Goal: Communication & Community: Ask a question

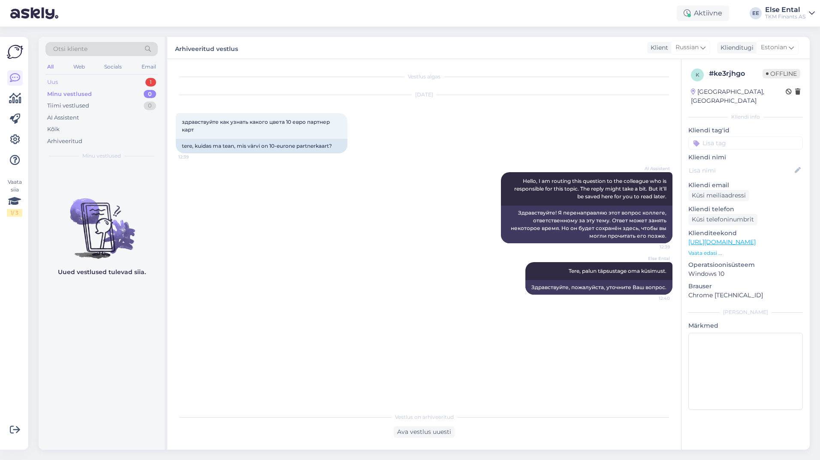
click at [53, 83] on div "Uus" at bounding box center [52, 82] width 11 height 9
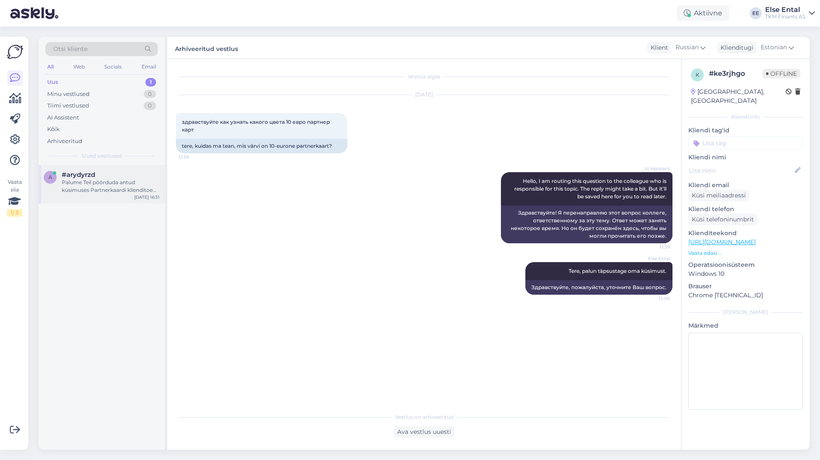
click at [97, 191] on div "Palume Teil pöörduda antud küsimuses Partnerkaardi klienditoe [PERSON_NAME]: E-…" at bounding box center [111, 186] width 98 height 15
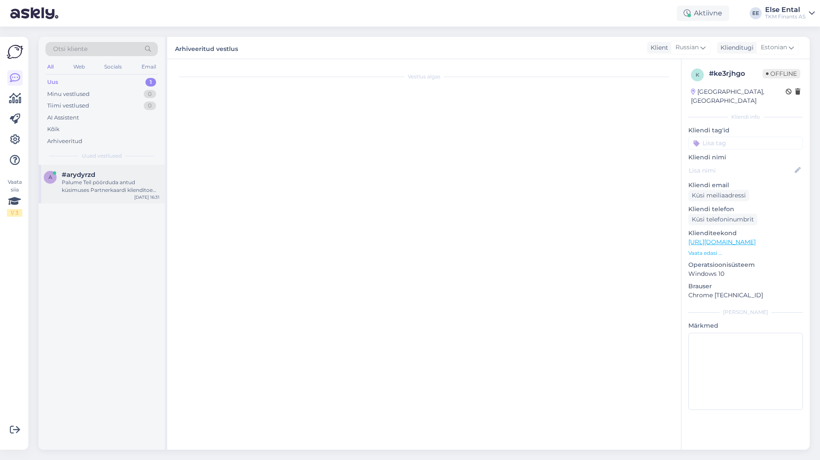
scroll to position [147, 0]
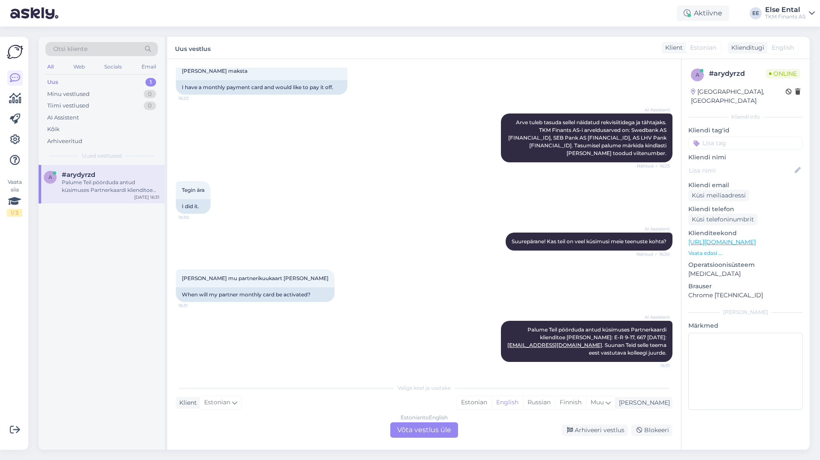
click at [412, 431] on div "Estonian to English Võta vestlus üle" at bounding box center [424, 430] width 68 height 15
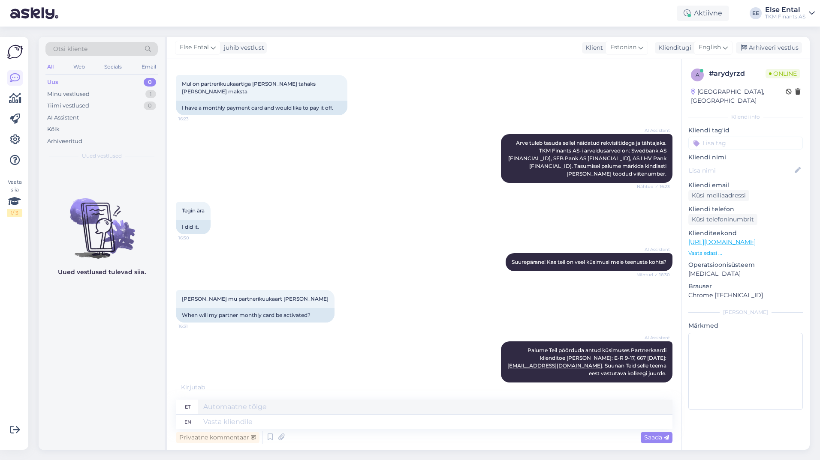
scroll to position [178, 0]
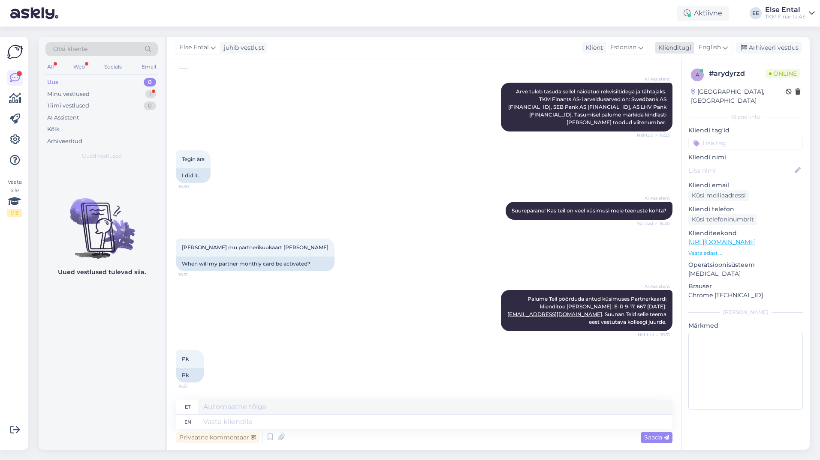
click at [708, 47] on span "English" at bounding box center [709, 47] width 22 height 9
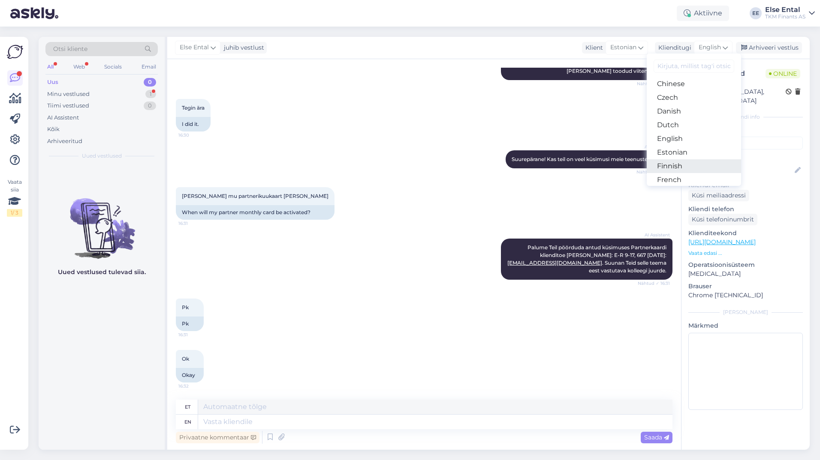
scroll to position [86, 0]
click at [678, 112] on link "Estonian" at bounding box center [694, 110] width 94 height 14
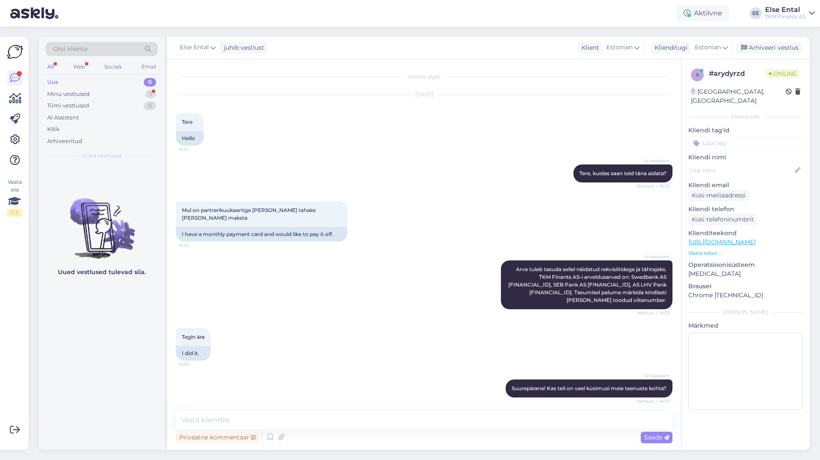
scroll to position [218, 0]
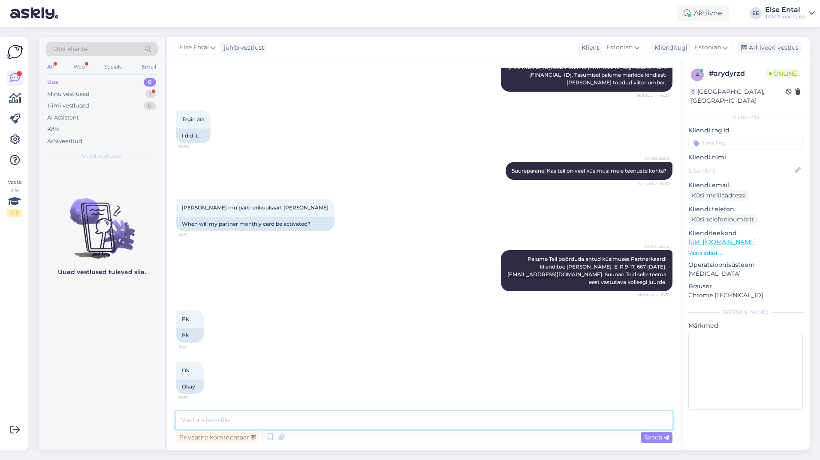
click at [229, 421] on textarea at bounding box center [424, 421] width 496 height 18
type textarea "P"
click at [295, 422] on textarea at bounding box center [424, 421] width 496 height 18
type textarea "Palun saatke [PERSON_NAME] tuvastamiseks Teie viitenumber."
click at [650, 436] on span "Saada" at bounding box center [656, 438] width 25 height 8
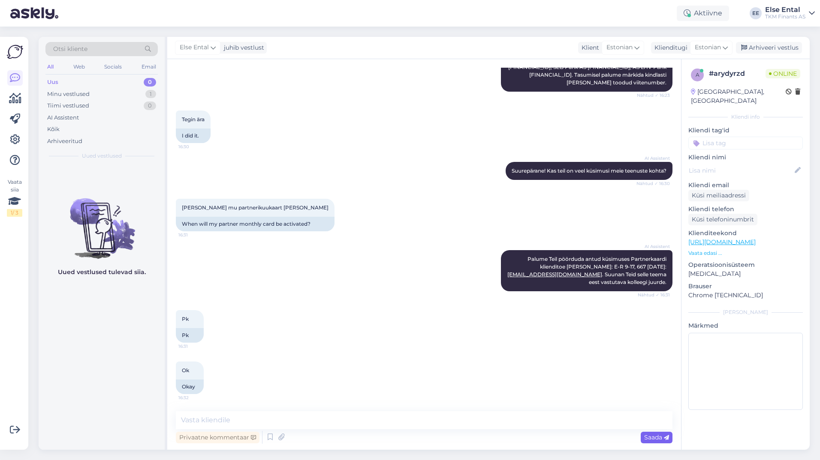
scroll to position [255, 0]
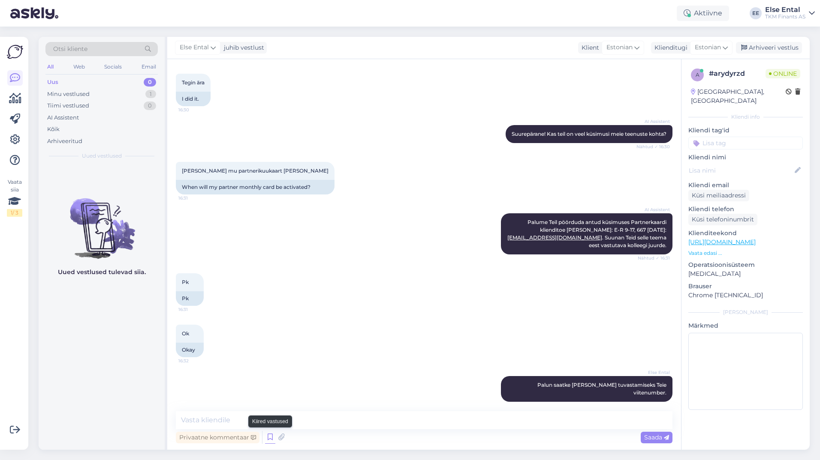
click at [271, 436] on icon at bounding box center [270, 437] width 10 height 13
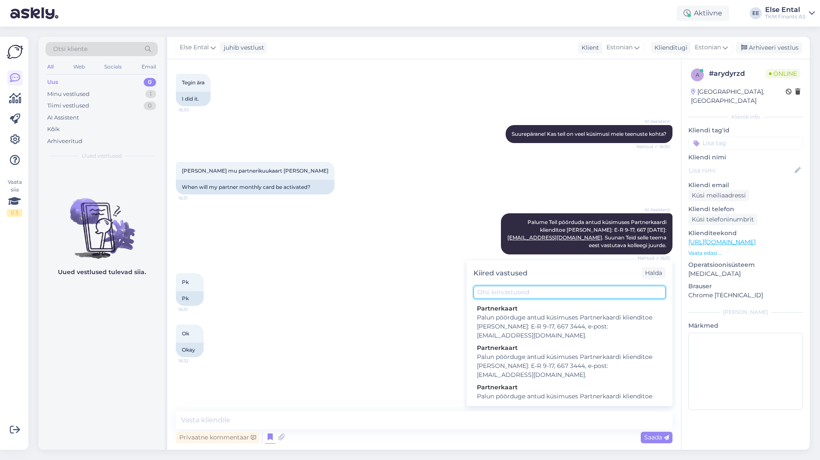
click at [501, 292] on input "text" at bounding box center [569, 292] width 192 height 13
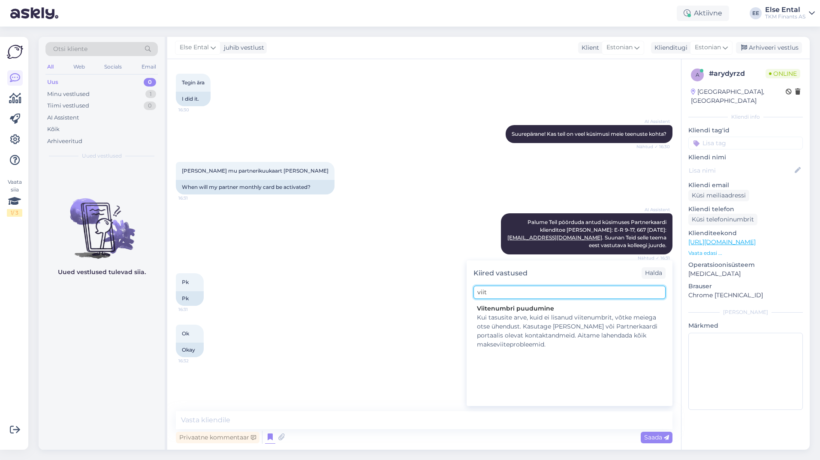
type input "viite"
drag, startPoint x: 502, startPoint y: 291, endPoint x: 427, endPoint y: 287, distance: 75.6
click at [427, 287] on div "Vestlus algas [DATE] Tere 16:22 Hello AI Assistent [PERSON_NAME], kuidas saan t…" at bounding box center [424, 254] width 514 height 391
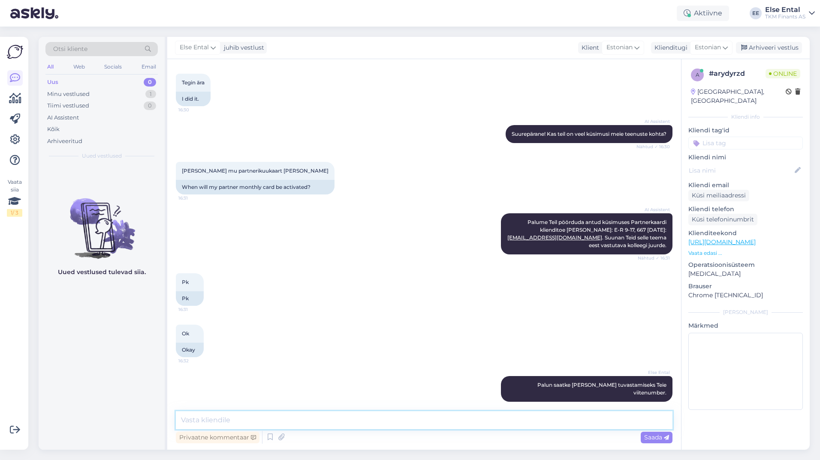
click at [477, 421] on textarea at bounding box center [424, 421] width 496 height 18
click at [360, 416] on textarea at bounding box center [424, 421] width 496 height 18
click at [230, 420] on textarea at bounding box center [424, 421] width 496 height 18
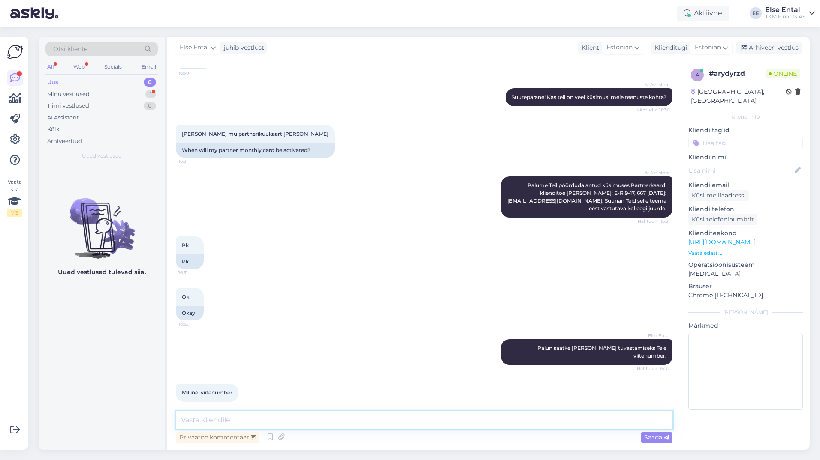
click at [243, 416] on textarea at bounding box center [424, 421] width 496 height 18
click at [245, 415] on textarea at bounding box center [424, 421] width 496 height 18
type textarea "Viitenumber on leitav arvelt ja Partnerkaardi iseteeninduskeskkonnast."
click at [439, 425] on textarea "Viitenumber on leitav arvelt ja Partnerkaardi iseteeninduskeskkonnast." at bounding box center [424, 421] width 496 height 18
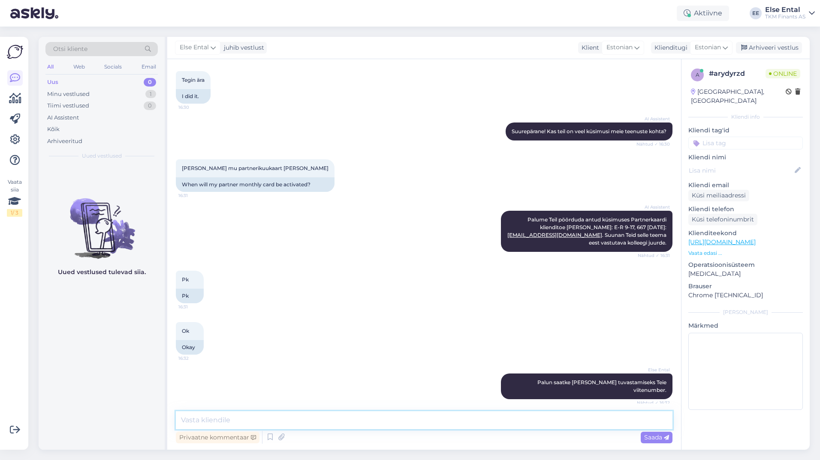
scroll to position [336, 0]
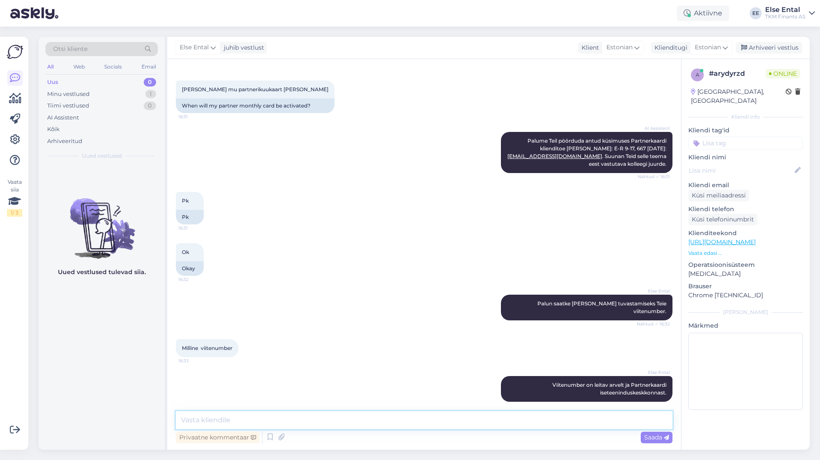
click at [385, 420] on textarea at bounding box center [424, 421] width 496 height 18
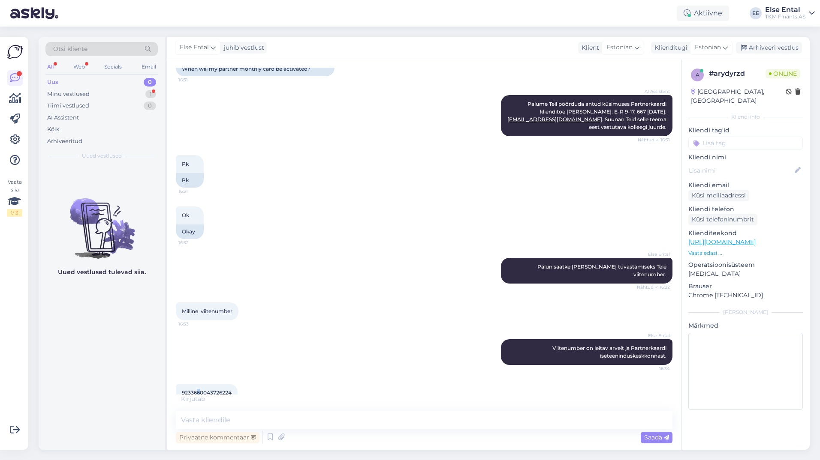
click at [199, 390] on span "9233660043726224" at bounding box center [207, 393] width 50 height 6
copy span "6"
click at [210, 390] on span "9233660043726224" at bounding box center [207, 393] width 50 height 6
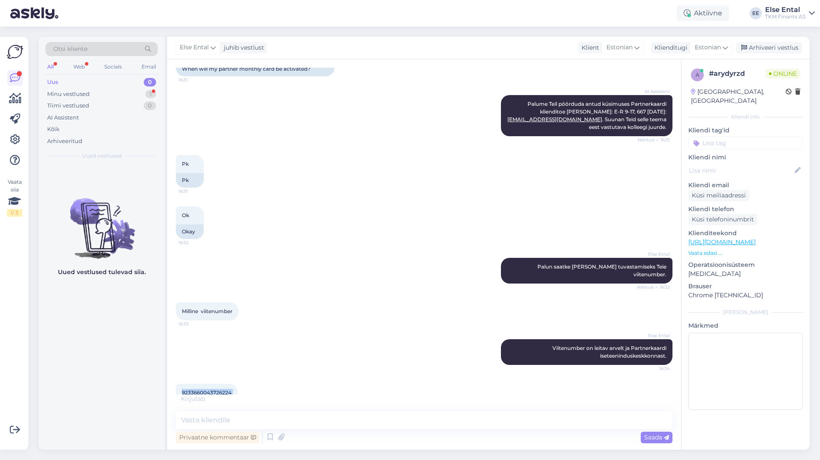
click at [210, 390] on span "9233660043726224" at bounding box center [207, 393] width 50 height 6
copy div "9233660043726224 16:38"
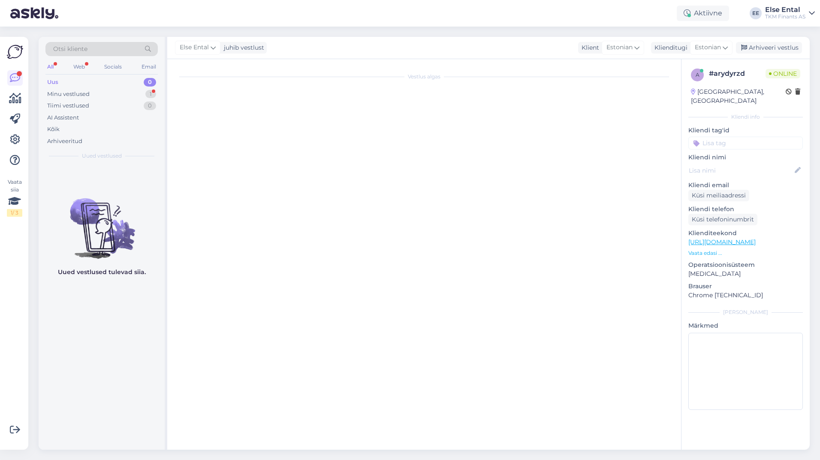
scroll to position [0, 0]
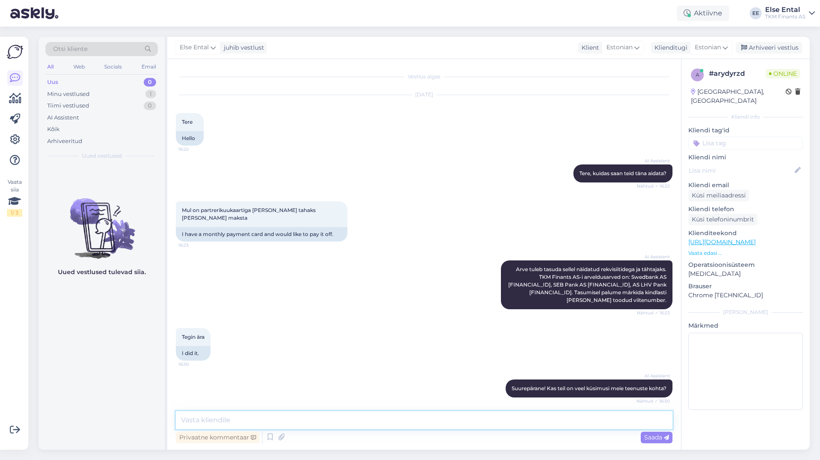
click at [262, 413] on textarea at bounding box center [424, 421] width 496 height 18
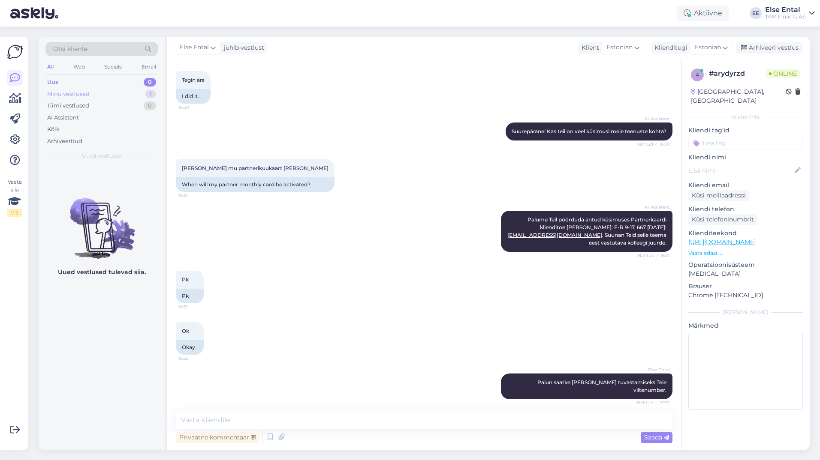
click at [66, 93] on div "Minu vestlused" at bounding box center [68, 94] width 42 height 9
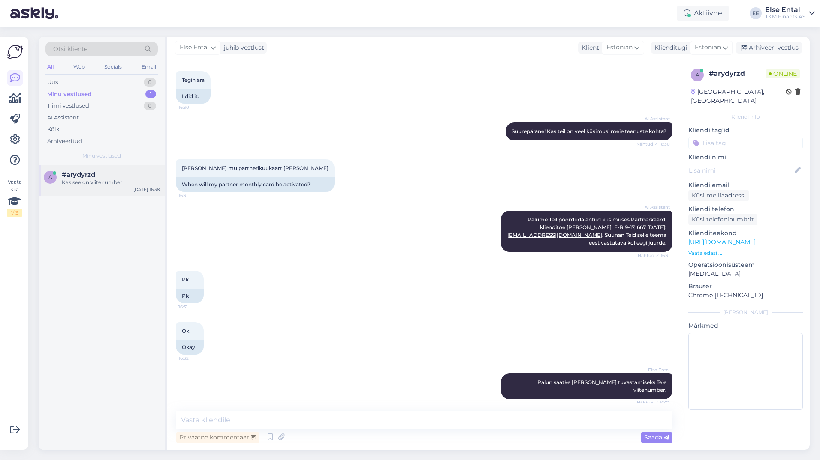
click at [84, 176] on span "#arydyrzd" at bounding box center [78, 175] width 33 height 8
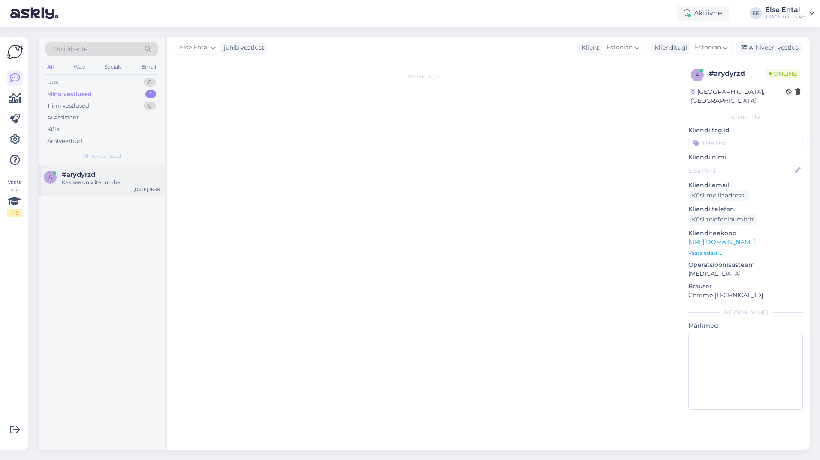
scroll to position [410, 0]
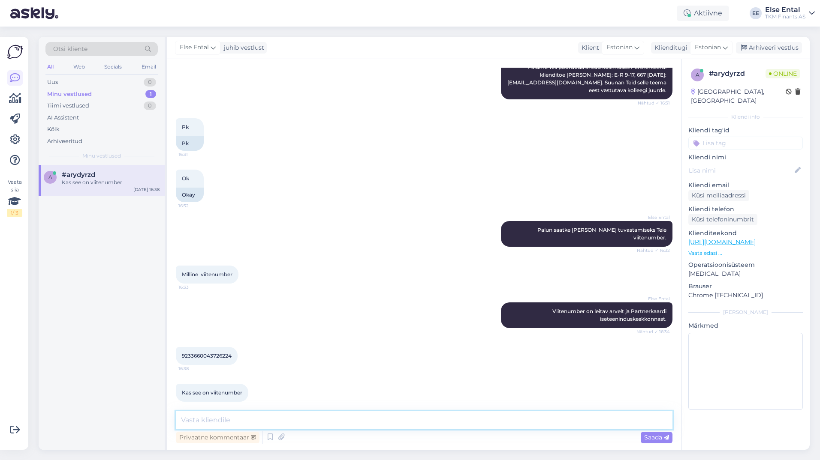
click at [244, 416] on textarea at bounding box center [424, 421] width 496 height 18
type textarea "See on Partnerkaardi number, aga see sobib ka, aitäh. Kohe uurime"
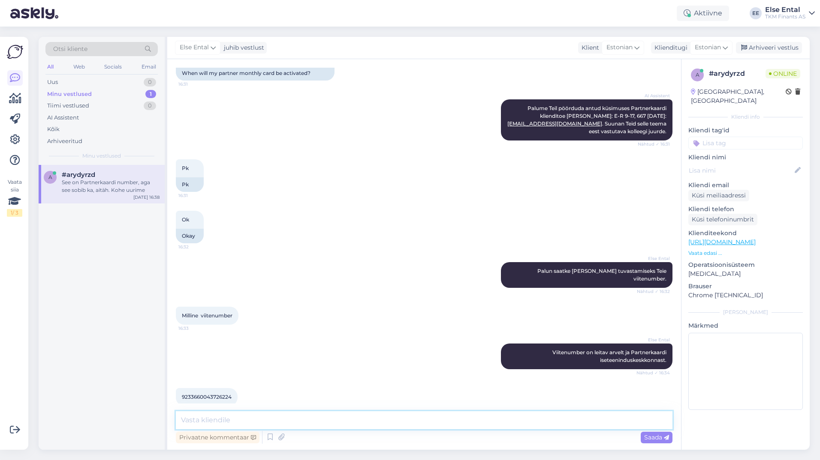
scroll to position [240, 0]
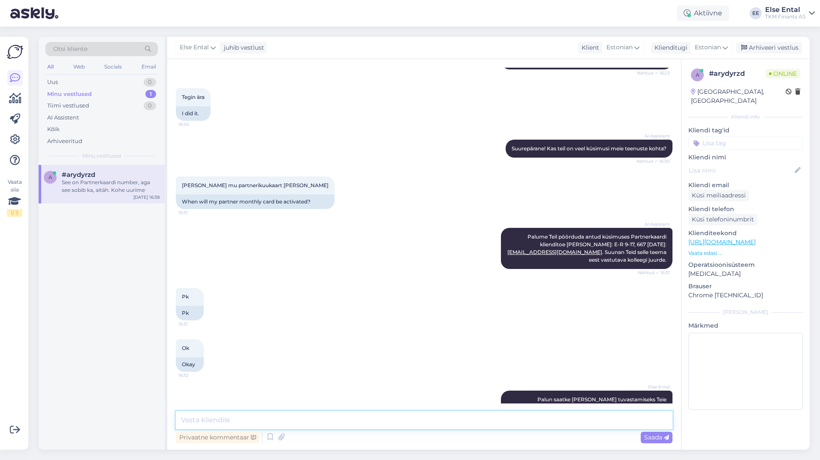
click at [254, 417] on textarea at bounding box center [424, 421] width 496 height 18
click at [242, 426] on textarea "Hetkel on Teil" at bounding box center [424, 421] width 496 height 18
paste textarea "Partner [PERSON_NAME] on võlgnevus 8,35 € ja ostulimiit on suletud"
drag, startPoint x: 311, startPoint y: 421, endPoint x: 312, endPoint y: 432, distance: 10.8
click at [311, 422] on textarea "Hetkel on Teie Partner Kuukaardil on võlgnevus 8,35 € ja ostulimiit on suletud" at bounding box center [424, 421] width 496 height 18
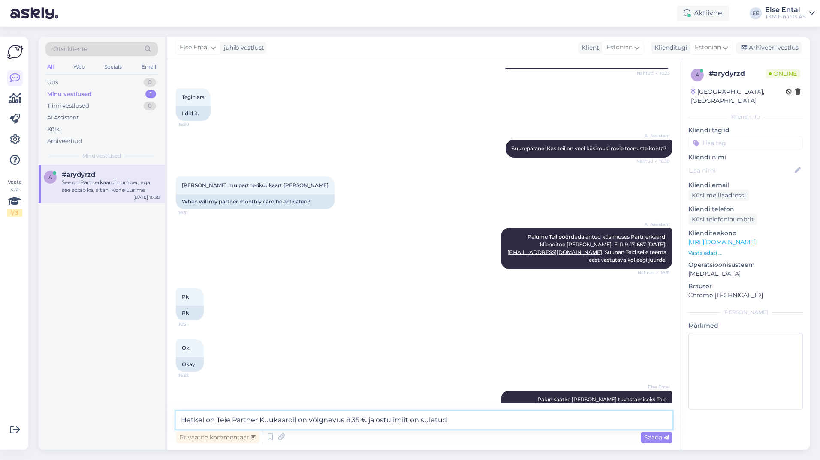
click at [308, 421] on textarea "Hetkel on Teie Partner Kuukaardil on võlgnevus 8,35 € ja ostulimiit on suletud" at bounding box center [424, 421] width 496 height 18
click at [450, 417] on textarea "Hetkel on Teie Partner Kuukaardil võlgnevus 8,35 € ja ostulimiit on suletud" at bounding box center [424, 421] width 496 height 18
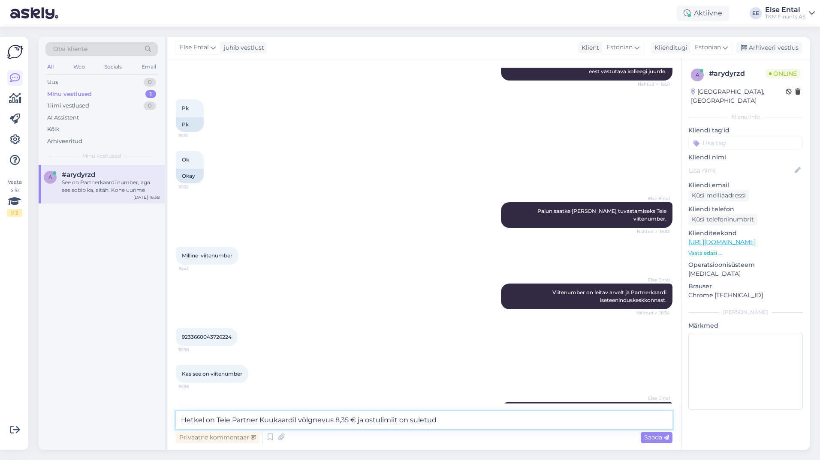
scroll to position [454, 0]
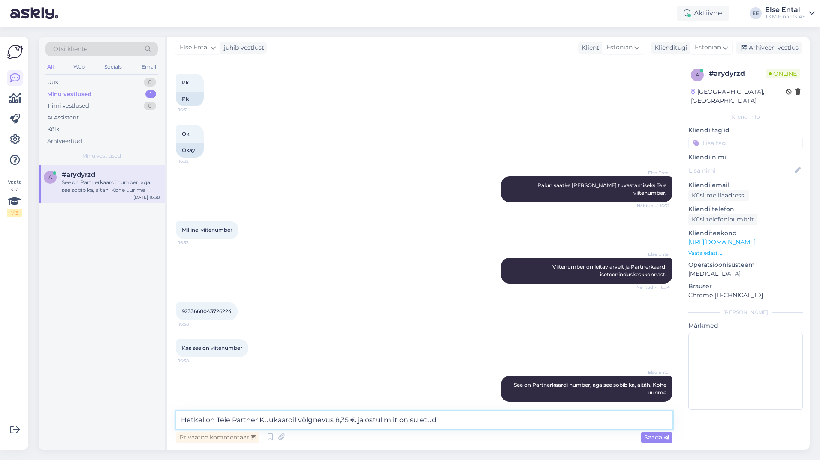
click at [450, 426] on textarea "Hetkel on Teie Partner Kuukaardil võlgnevus 8,35 € ja ostulimiit on suletud" at bounding box center [424, 421] width 496 height 18
type textarea "Hetkel on Teie Partner Kuukaardil võlgnevus 8,35 € ja ostulimiit on suletud. Os…"
click at [661, 440] on span "Saada" at bounding box center [656, 438] width 25 height 8
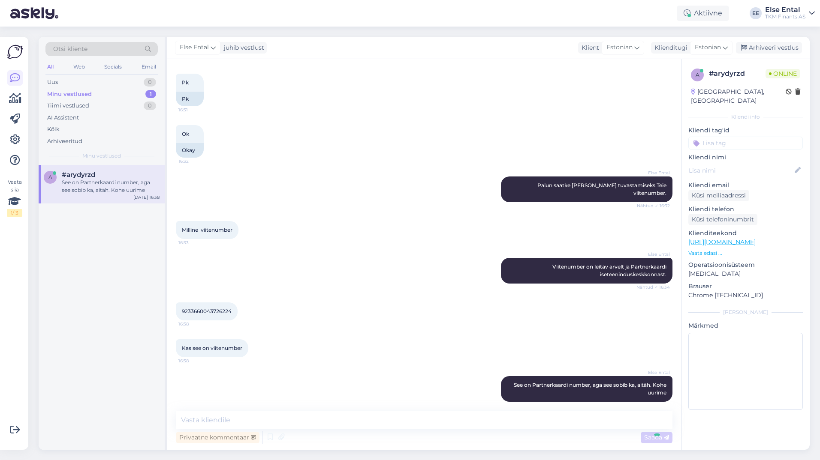
scroll to position [507, 0]
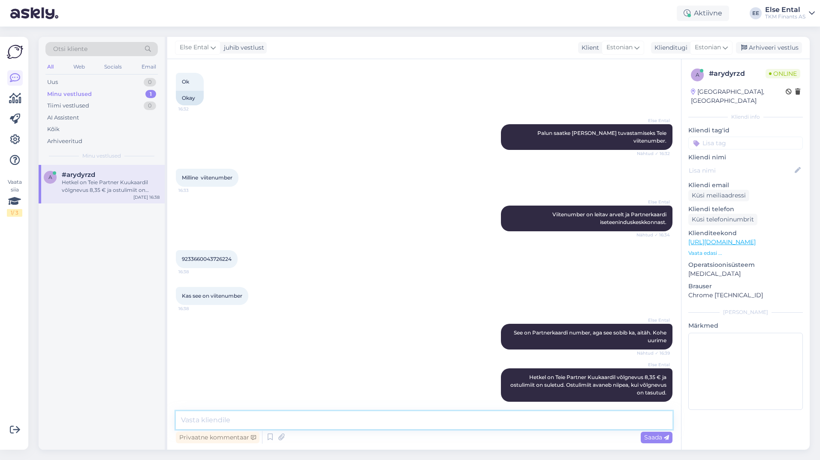
click at [359, 417] on textarea at bounding box center [424, 421] width 496 height 18
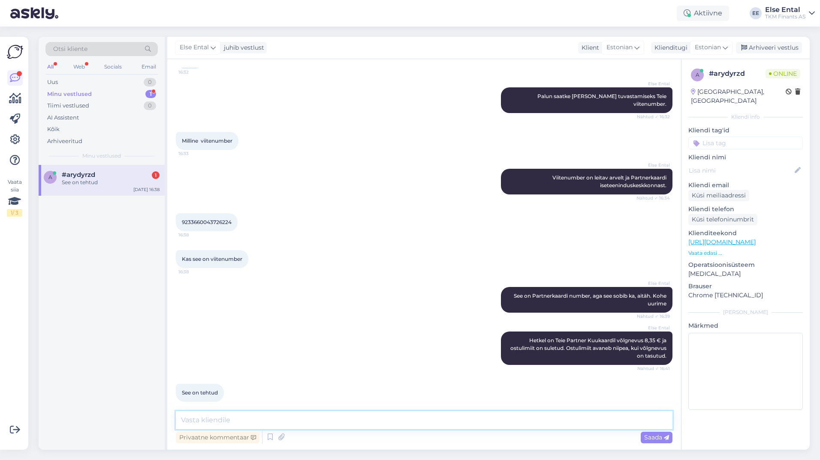
click at [212, 413] on textarea at bounding box center [424, 421] width 496 height 18
click at [221, 420] on textarea at bounding box center [424, 421] width 496 height 18
click at [246, 419] on textarea at bounding box center [424, 421] width 496 height 18
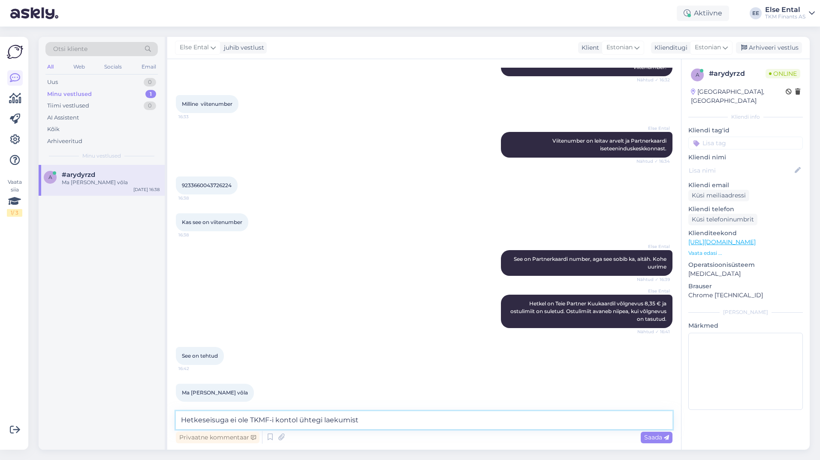
click at [379, 421] on textarea "Hetkeseisuga ei ole TKMF-i kontol ühtegi laekumist" at bounding box center [424, 421] width 496 height 18
click at [298, 420] on textarea "Hetkeseisuga ei ole TKMF-i kontol ühtegi laekumist" at bounding box center [424, 421] width 496 height 18
click at [353, 422] on textarea "Hetkeseisuga ei ole TKMF-i kontole laekunud Teie kontolt ühtegi laekumist" at bounding box center [424, 421] width 496 height 18
drag, startPoint x: 483, startPoint y: 424, endPoint x: 472, endPoint y: 424, distance: 11.6
click at [472, 424] on textarea "Hetkeseisuga ei ole TKMF-i kontole laekunud Teie arvelduskontolt ühtegi laekumi…" at bounding box center [424, 421] width 496 height 18
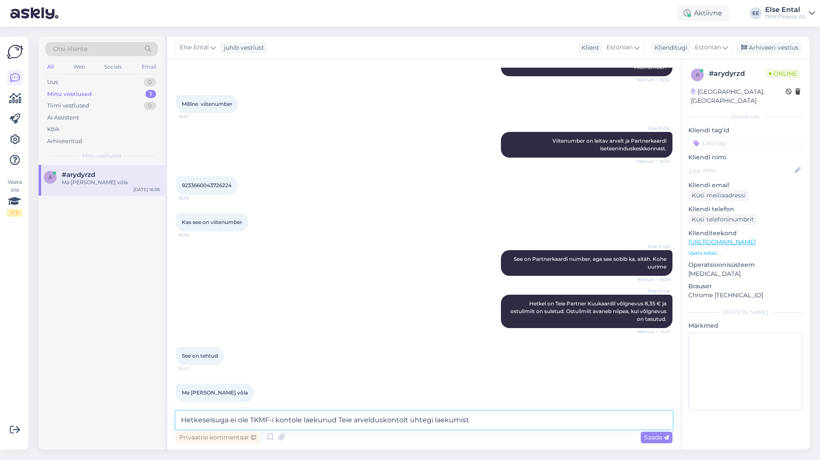
click at [474, 423] on textarea "Hetkeseisuga ei ole TKMF-i kontole laekunud Teie arvelduskontolt ühtegi laekumi…" at bounding box center [424, 421] width 496 height 18
drag, startPoint x: 590, startPoint y: 422, endPoint x: 471, endPoint y: 419, distance: 119.7
click at [471, 419] on textarea "Hetkeseisuga ei ole TKMF-i kontole laekunud Teie arvelduskontolt ühtegi laekumi…" at bounding box center [424, 421] width 496 height 18
click at [594, 418] on textarea "Hetkeseisuga ei ole TKMF-i kontole laekunud Teie arvelduskontolt ühtegi laekumi…" at bounding box center [424, 421] width 496 height 18
click at [601, 420] on textarea "Hetkeseisuga ei ole TKMF-i kontole laekunud Teie arvelduskontolt ühtegi laekumi…" at bounding box center [424, 421] width 496 height 18
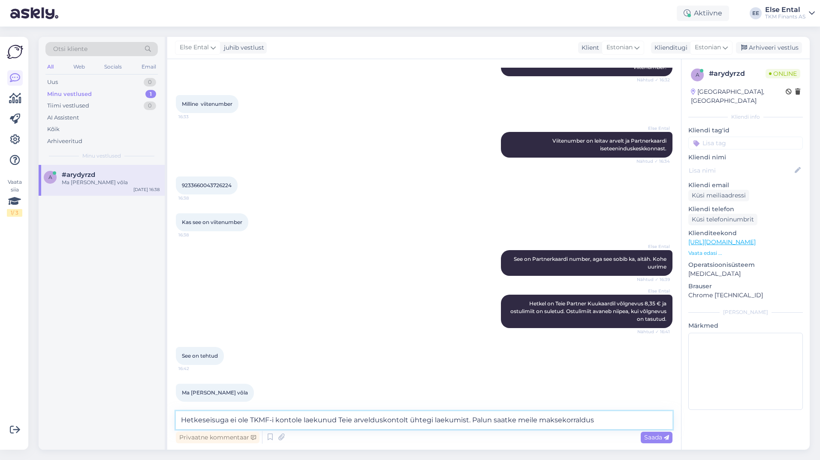
click at [300, 422] on textarea "Hetkeseisuga ei ole TKMF-i kontole laekunud Teie arvelduskontolt ühtegi laekumi…" at bounding box center [424, 421] width 496 height 18
drag, startPoint x: 333, startPoint y: 423, endPoint x: 296, endPoint y: 424, distance: 36.5
click at [296, 424] on textarea "Hetkeseisuga ei ole TKMF-i kontol laekunud Teie arvelduskontolt ühtegi laekumis…" at bounding box center [424, 421] width 496 height 18
click at [295, 422] on textarea "Hetkeseisuga ei ole TKMF-i kontol laekunud Teie arvelduskontolt ühtegi laekumis…" at bounding box center [424, 421] width 496 height 18
click at [298, 421] on textarea "Hetkeseisuga ei ole TKMF-i kontol laekunud Teie arvelduskontolt ühtegi laekumis…" at bounding box center [424, 421] width 496 height 18
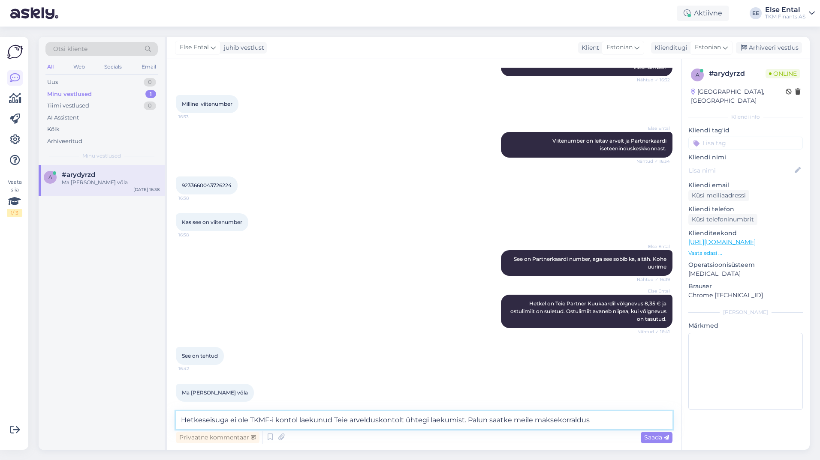
drag, startPoint x: 463, startPoint y: 420, endPoint x: 413, endPoint y: 421, distance: 50.2
click at [405, 422] on textarea "Hetkeseisuga ei ole TKMF-i kontol laekunud Teie arvelduskontolt ühtegi laekumis…" at bounding box center [424, 421] width 496 height 18
click at [299, 419] on textarea "Hetkeseisuga ei ole TKMF-i kontol laekunud Teie arvelduskontolt Palun saatke me…" at bounding box center [424, 421] width 496 height 18
paste textarea "ühtegi laekumist."
drag, startPoint x: 394, startPoint y: 421, endPoint x: 357, endPoint y: 423, distance: 37.4
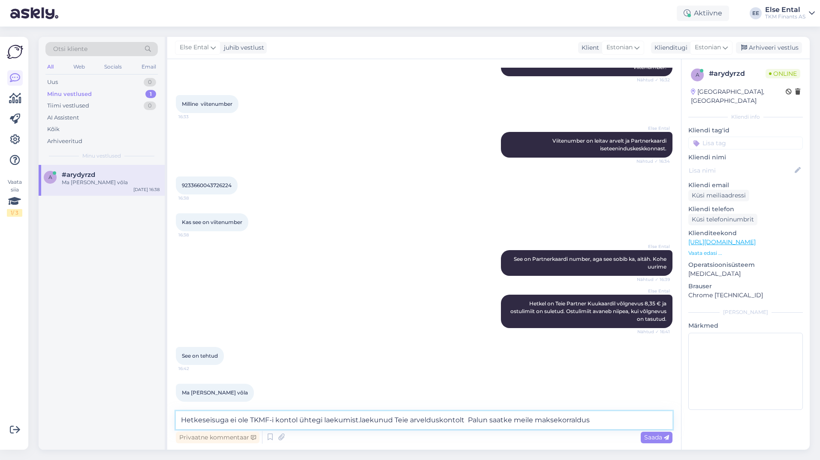
click at [357, 423] on textarea "Hetkeseisuga ei ole TKMF-i kontol ühtegi laekumist.laekunud Teie arvelduskontol…" at bounding box center [424, 421] width 496 height 18
click at [574, 421] on textarea "Hetkeseisuga ei ole TKMF-i kontol ühtegi laekumist Teie arvelduskontolt Palun s…" at bounding box center [424, 421] width 496 height 18
click at [590, 421] on textarea "Hetkeseisuga ei ole TKMF-i kontol ühtegi laekumist Teie arvelduskontolt Palun s…" at bounding box center [424, 421] width 496 height 18
type textarea "Hetkeseisuga ei ole TKMF-i kontol ühtegi laekumist Teie arvelduskontolt Palun s…"
click at [659, 436] on span "Saada" at bounding box center [656, 438] width 25 height 8
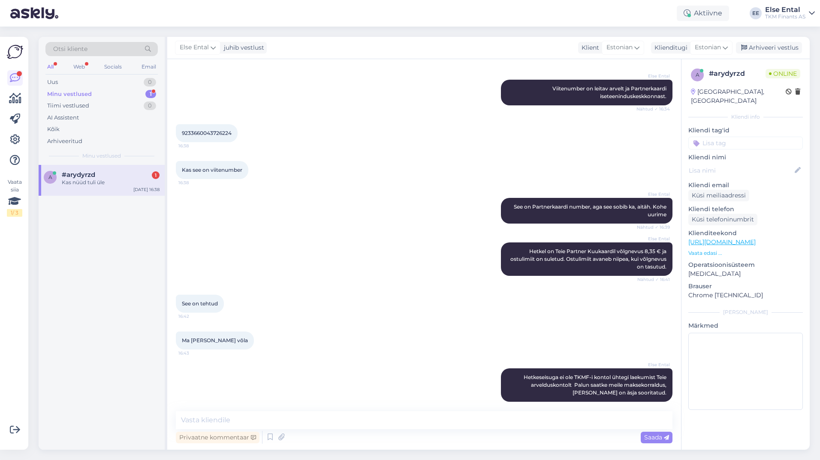
scroll to position [0, 0]
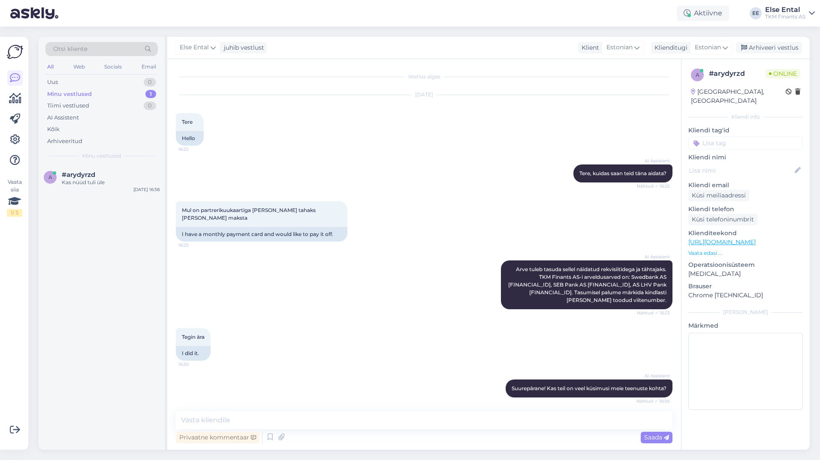
click at [73, 93] on div "Minu vestlused" at bounding box center [69, 94] width 45 height 9
click at [76, 182] on div "Kas nüüd tuli üle" at bounding box center [111, 183] width 98 height 8
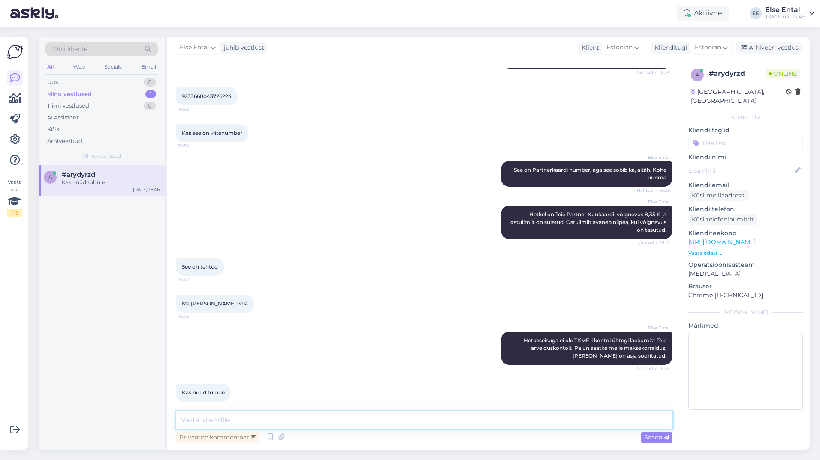
click at [265, 421] on textarea at bounding box center [424, 421] width 496 height 18
click at [256, 418] on textarea at bounding box center [424, 421] width 496 height 18
type textarea "Jätkuvalt ei ole. Palun saatke meile maksekorraldus"
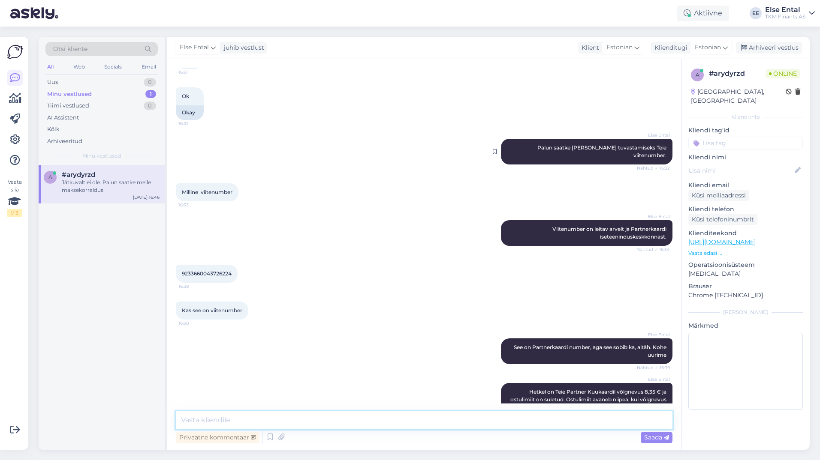
scroll to position [278, 0]
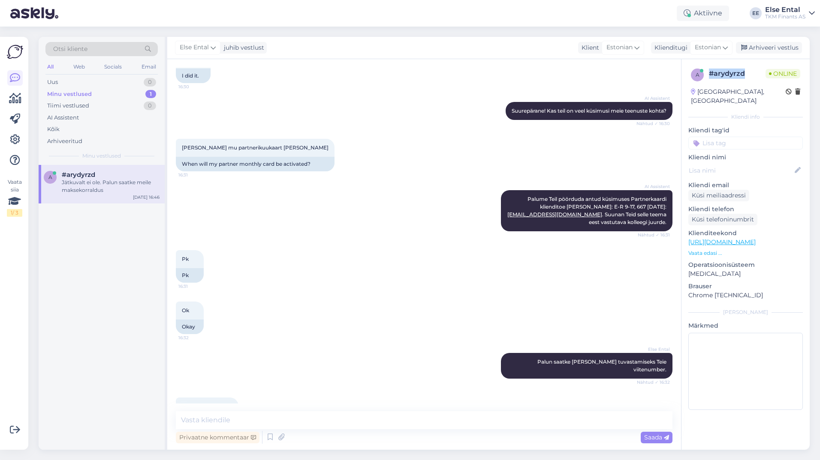
drag, startPoint x: 745, startPoint y: 72, endPoint x: 709, endPoint y: 71, distance: 36.0
click at [709, 71] on div "# arydyrzd" at bounding box center [737, 74] width 57 height 10
copy div "# arydyrzd"
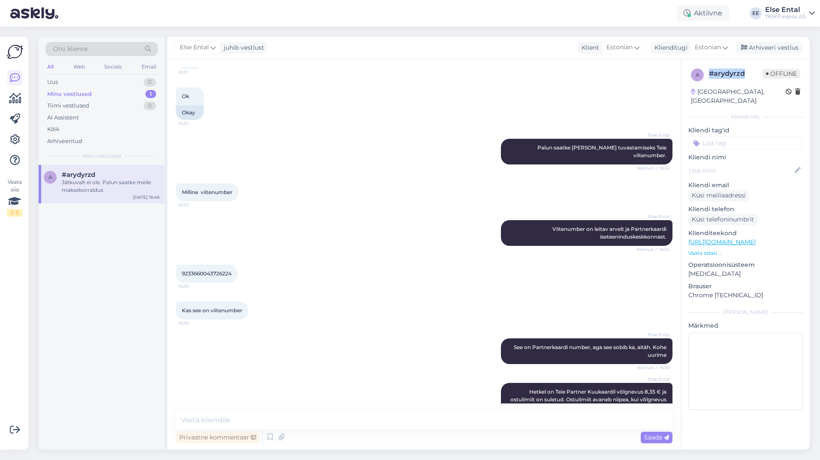
scroll to position [707, 0]
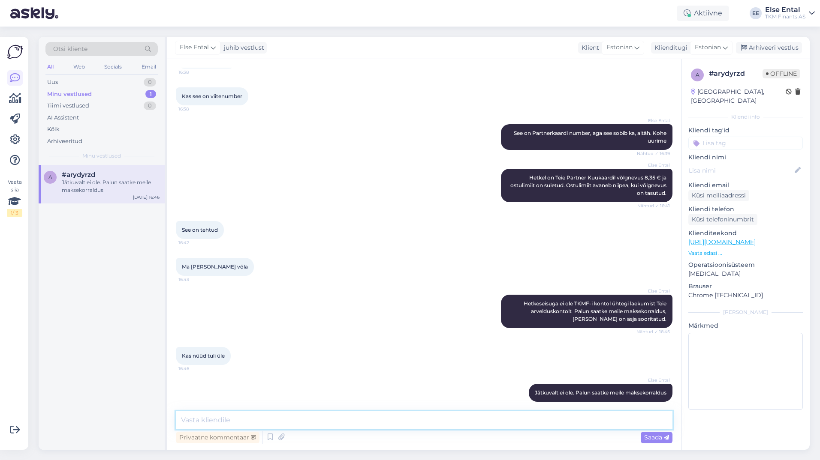
click at [260, 423] on textarea at bounding box center [424, 421] width 496 height 18
click at [47, 355] on div "a #arydyrzd Jätkuvalt ei ole. Palun saatke meile maksekorraldus [DATE] 16:46" at bounding box center [102, 307] width 126 height 285
click at [376, 286] on div "Else Ental Hetkeseisuga ei ole TKMF-i kontol ühtegi laekumist Teie arvelduskont…" at bounding box center [424, 312] width 496 height 52
click at [63, 363] on div "a #arydyrzd Jätkuvalt ei ole. Palun saatke meile maksekorraldus [DATE] 16:46" at bounding box center [102, 307] width 126 height 285
click at [82, 105] on div "Tiimi vestlused" at bounding box center [68, 106] width 42 height 9
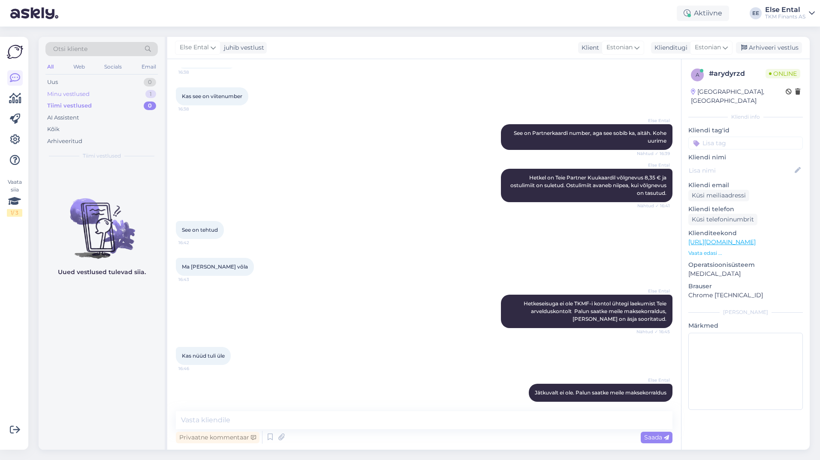
click at [82, 93] on div "Minu vestlused" at bounding box center [68, 94] width 42 height 9
